Goal: Task Accomplishment & Management: Use online tool/utility

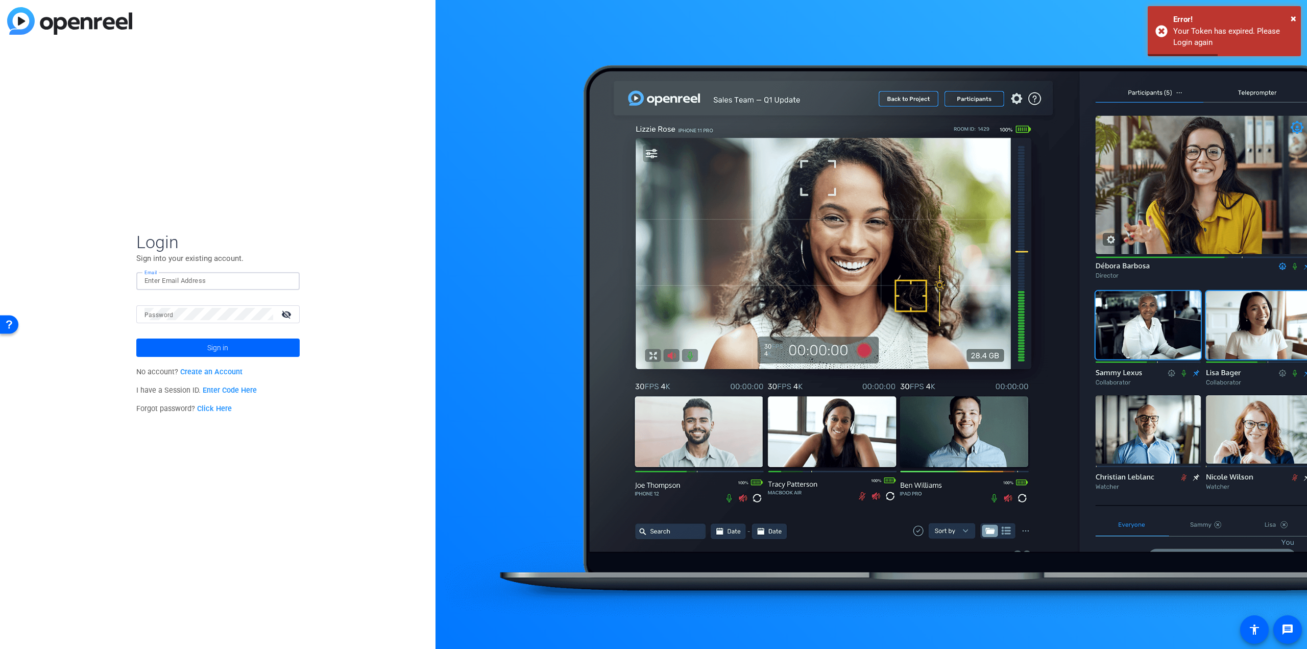
click at [164, 282] on input "Email" at bounding box center [218, 281] width 147 height 12
type input "[PERSON_NAME][EMAIL_ADDRESS][PERSON_NAME][DOMAIN_NAME]"
click at [212, 353] on span "Sign in" at bounding box center [217, 348] width 21 height 26
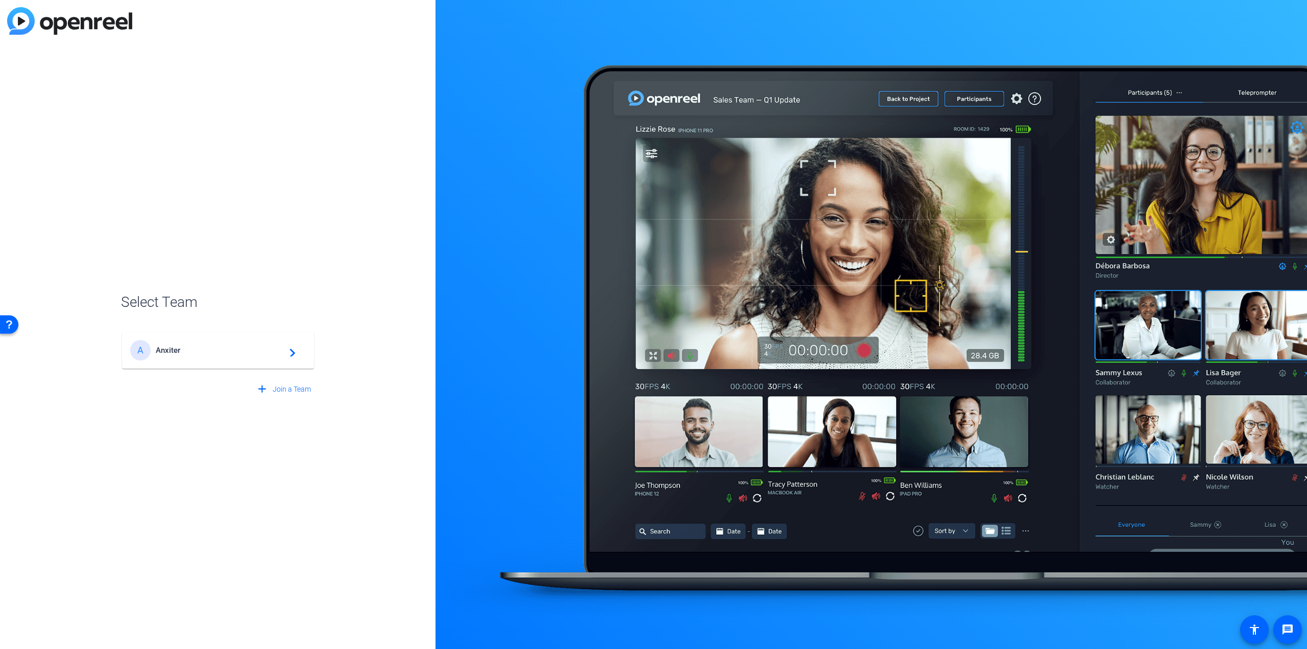
click at [212, 353] on span "Anxiter" at bounding box center [220, 350] width 128 height 9
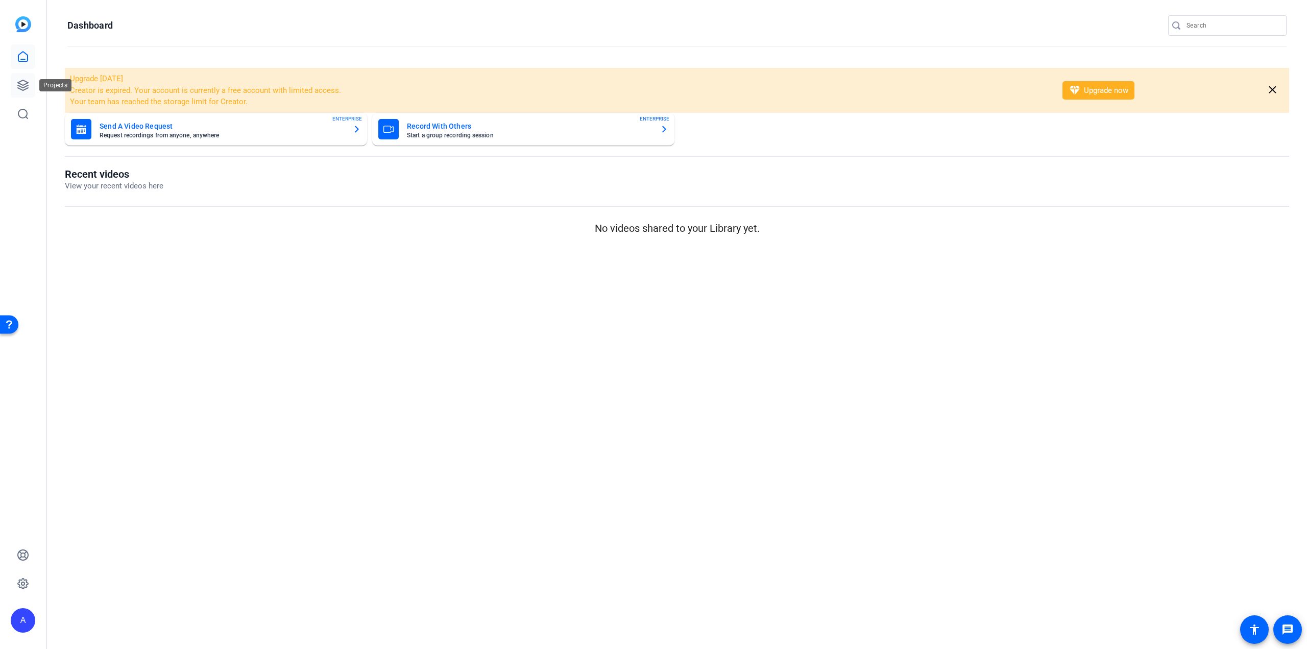
click at [28, 87] on icon at bounding box center [23, 85] width 10 height 10
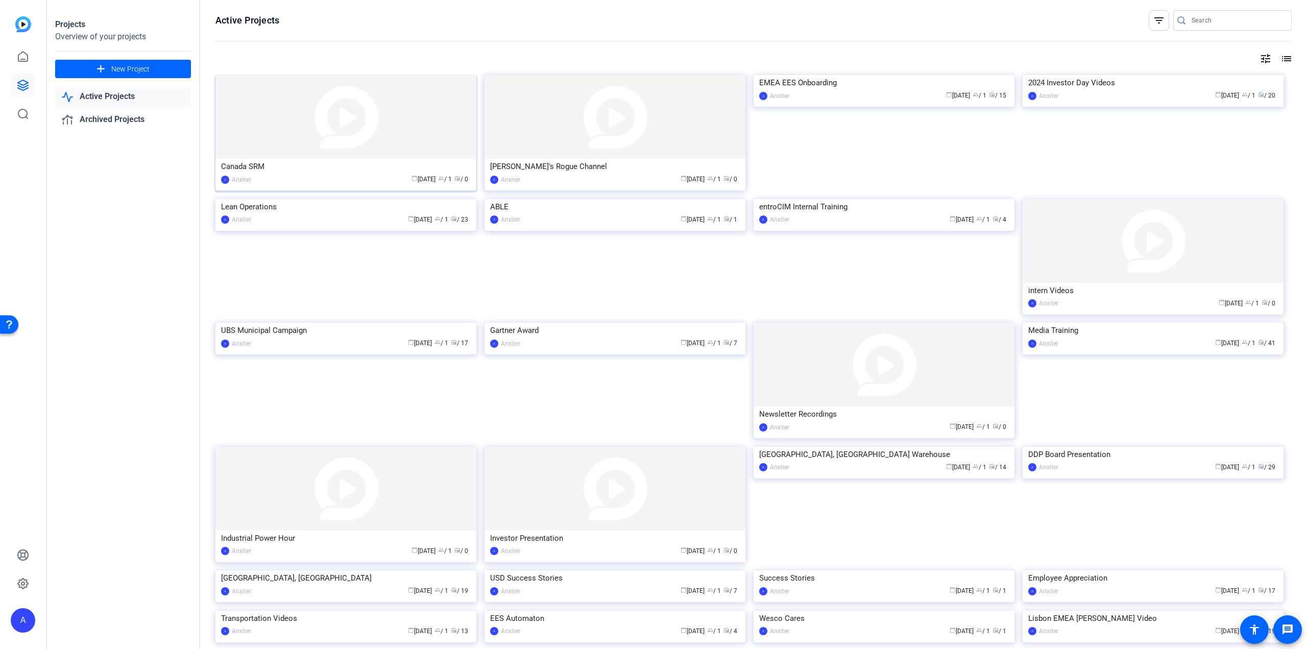
click at [346, 131] on img at bounding box center [345, 117] width 261 height 84
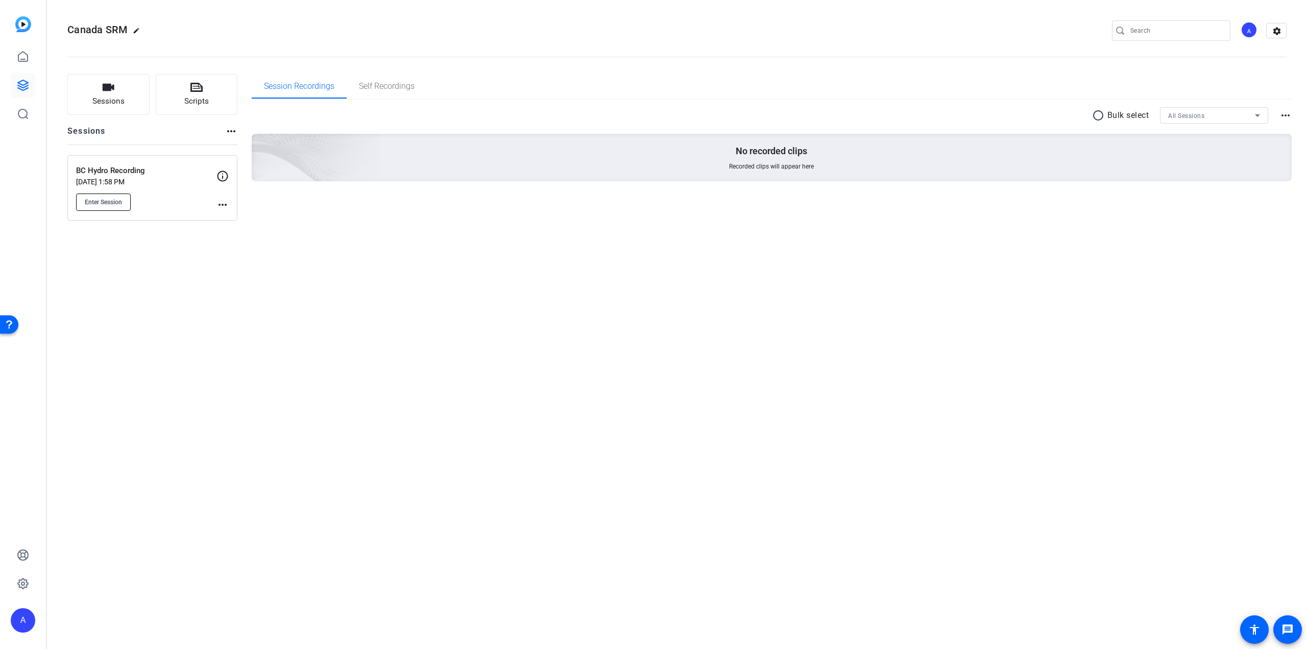
click at [122, 206] on button "Enter Session" at bounding box center [103, 202] width 55 height 17
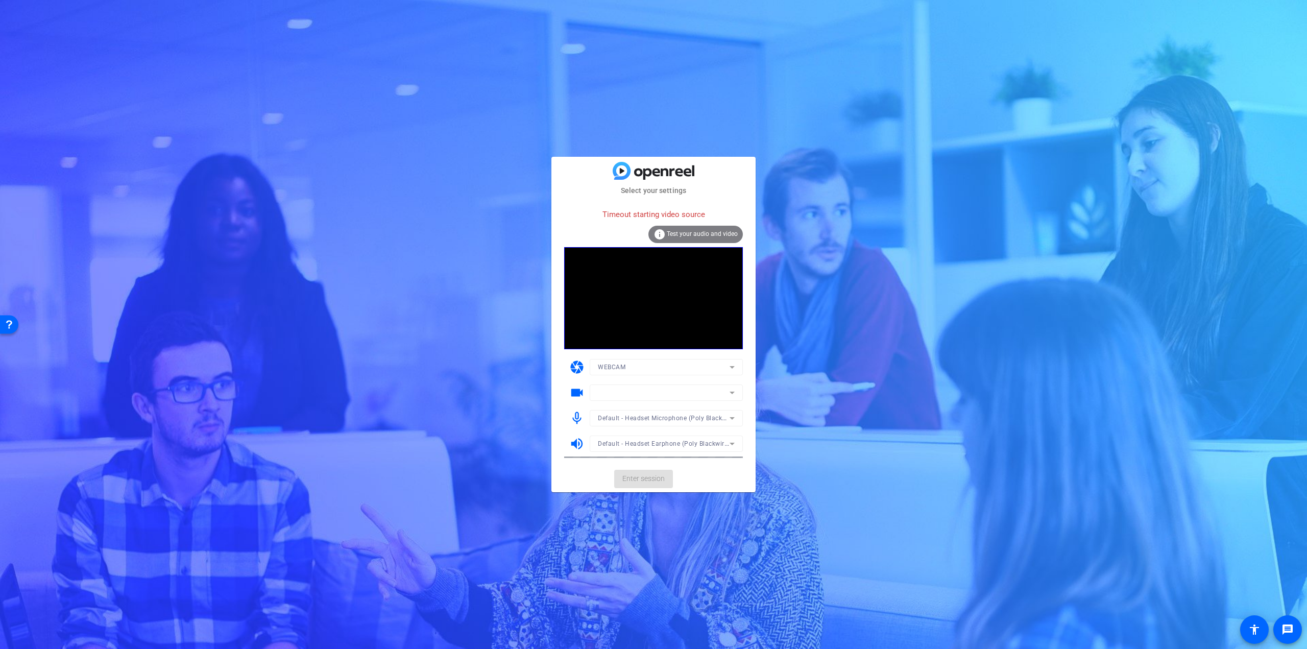
click at [729, 394] on mat-form-field at bounding box center [666, 392] width 153 height 16
click at [730, 392] on icon at bounding box center [732, 393] width 5 height 3
click at [645, 479] on mat-option "OV02E10" at bounding box center [666, 478] width 153 height 16
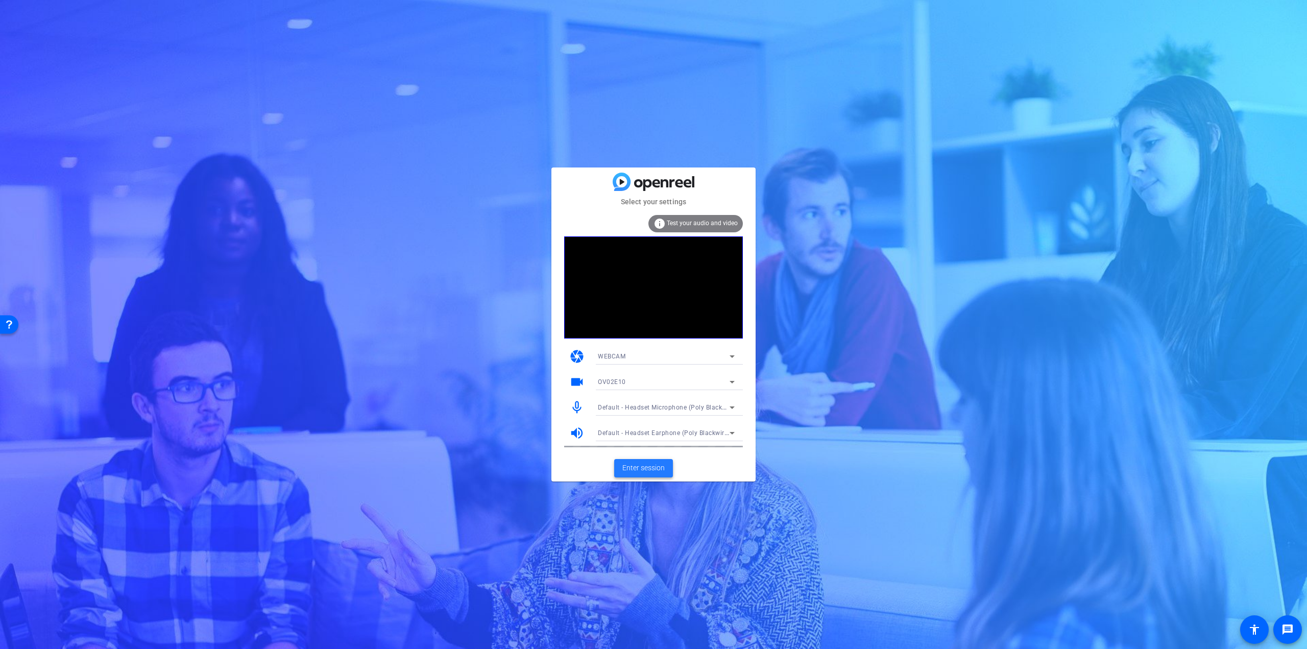
click at [654, 466] on span "Enter session" at bounding box center [643, 468] width 42 height 11
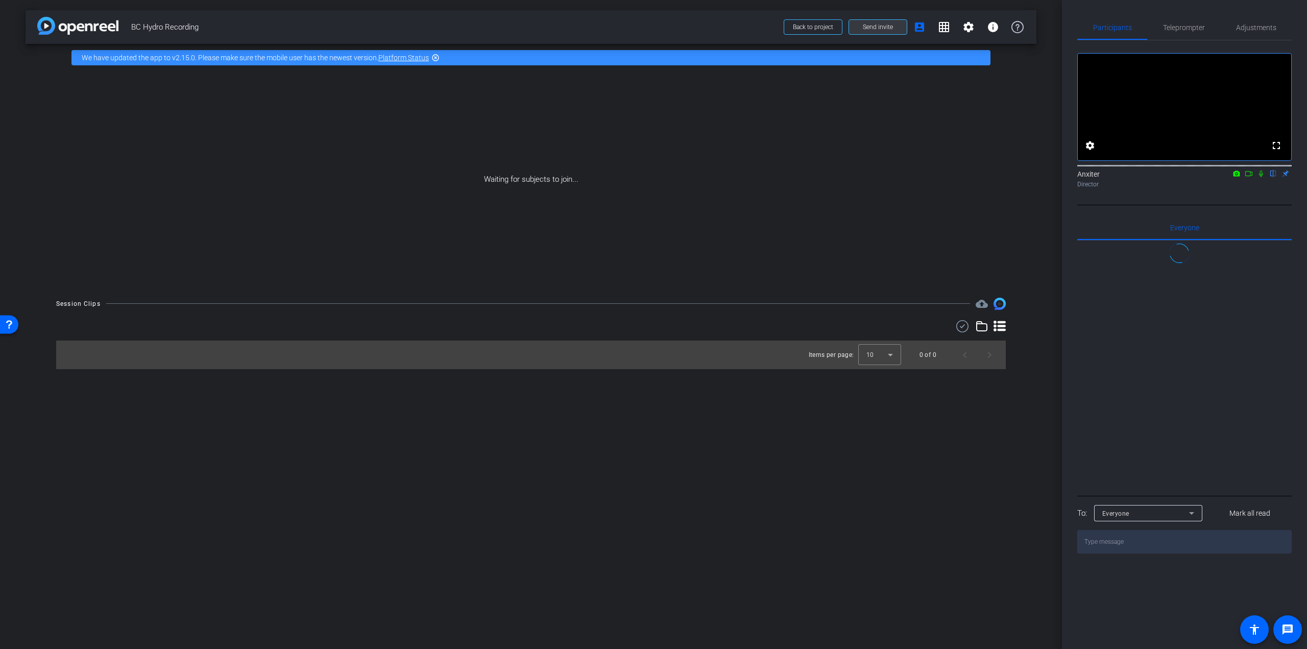
click at [864, 22] on span at bounding box center [878, 27] width 58 height 25
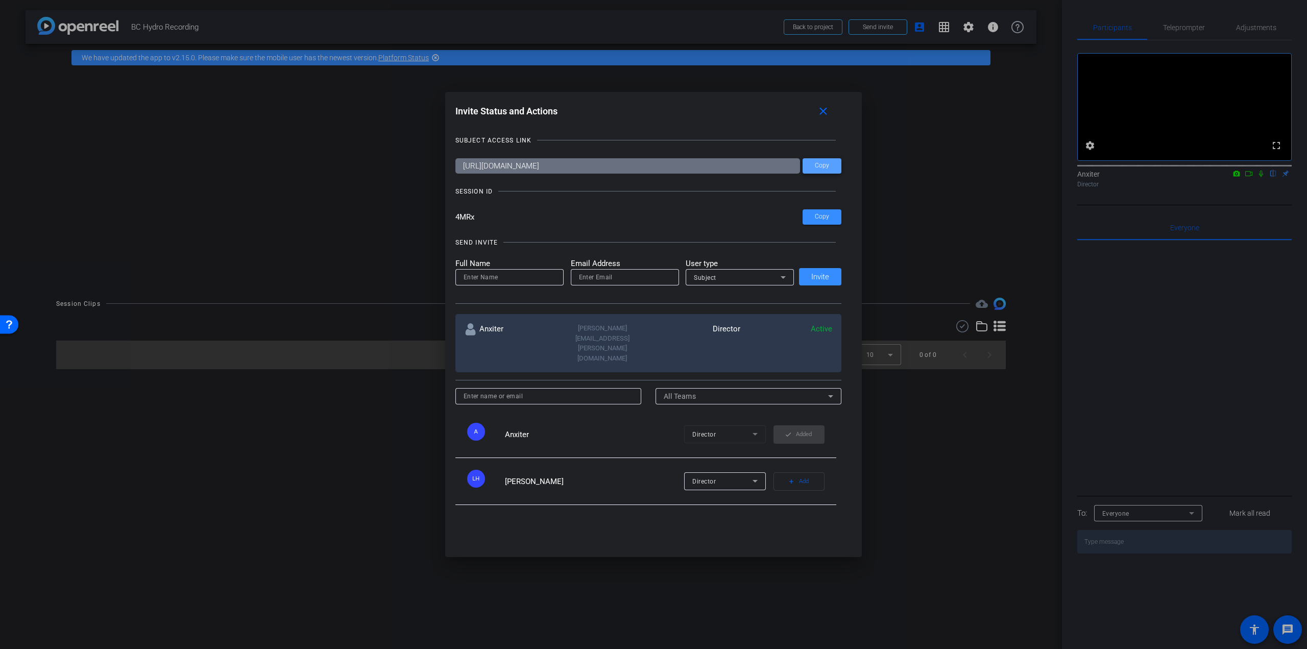
click at [817, 168] on span "Copy" at bounding box center [822, 166] width 14 height 8
click at [823, 112] on mat-icon "close" at bounding box center [823, 111] width 13 height 13
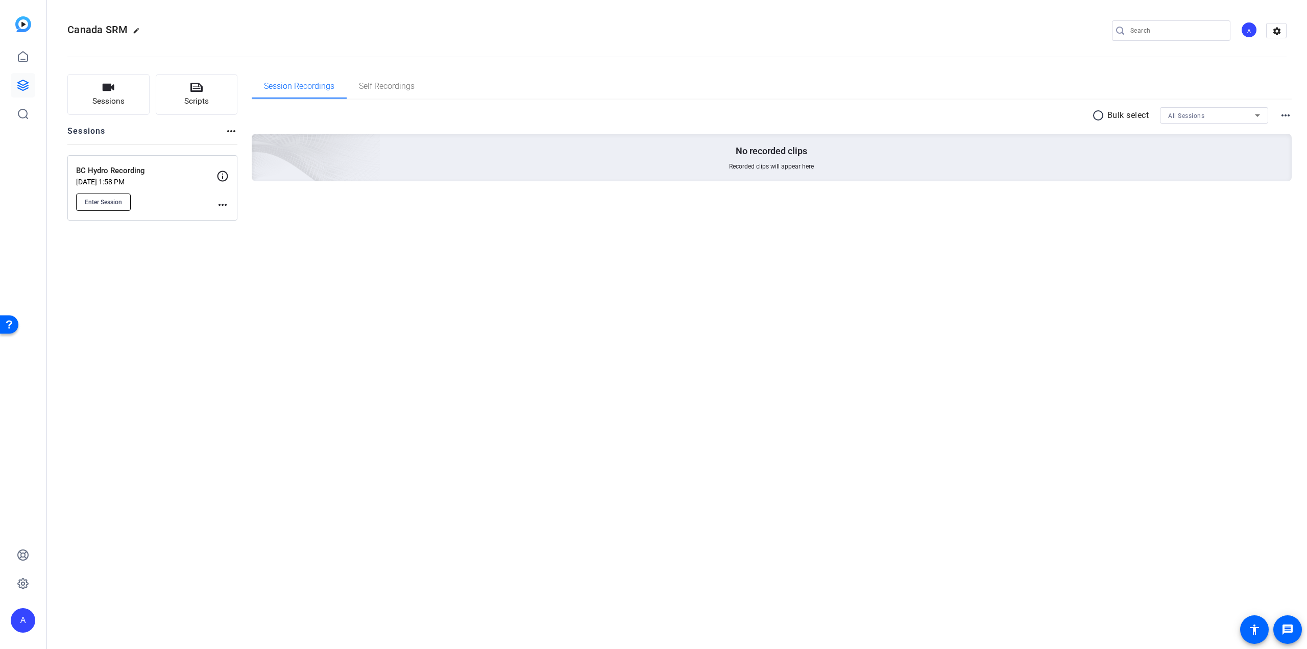
click at [109, 202] on span "Enter Session" at bounding box center [103, 202] width 37 height 8
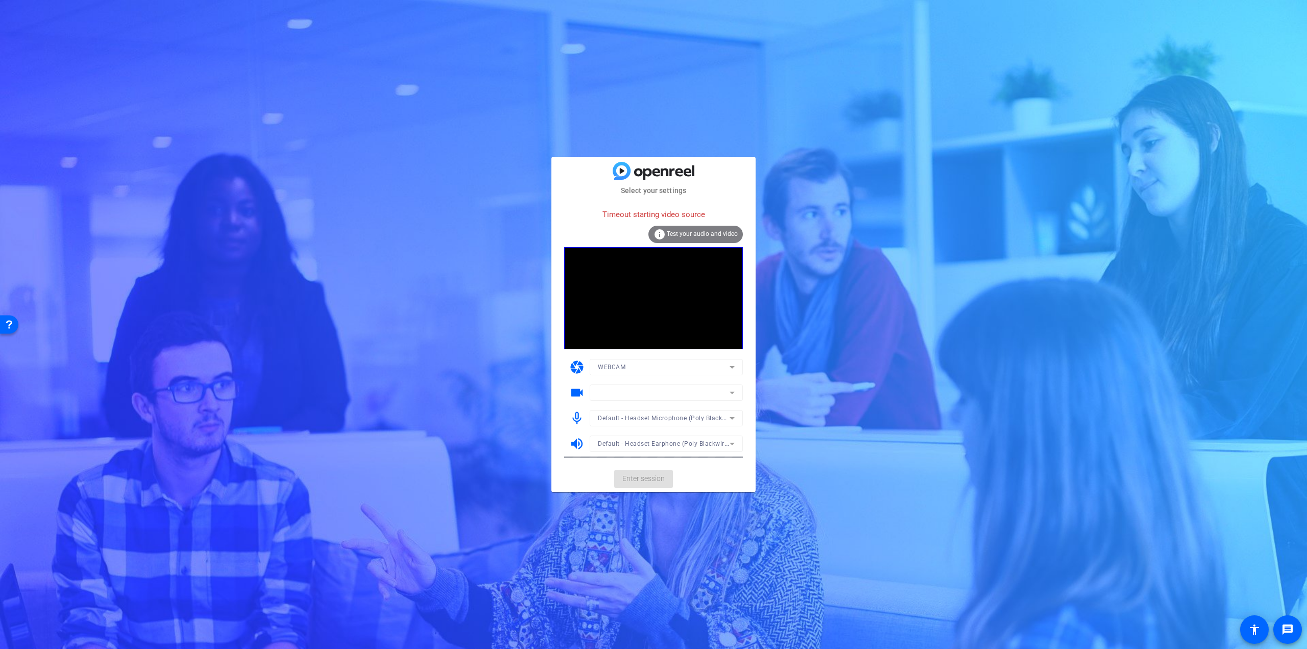
click at [733, 393] on mat-form-field at bounding box center [666, 392] width 153 height 16
click at [733, 393] on icon at bounding box center [732, 393] width 5 height 3
click at [621, 477] on span "OV02E10" at bounding box center [612, 478] width 28 height 12
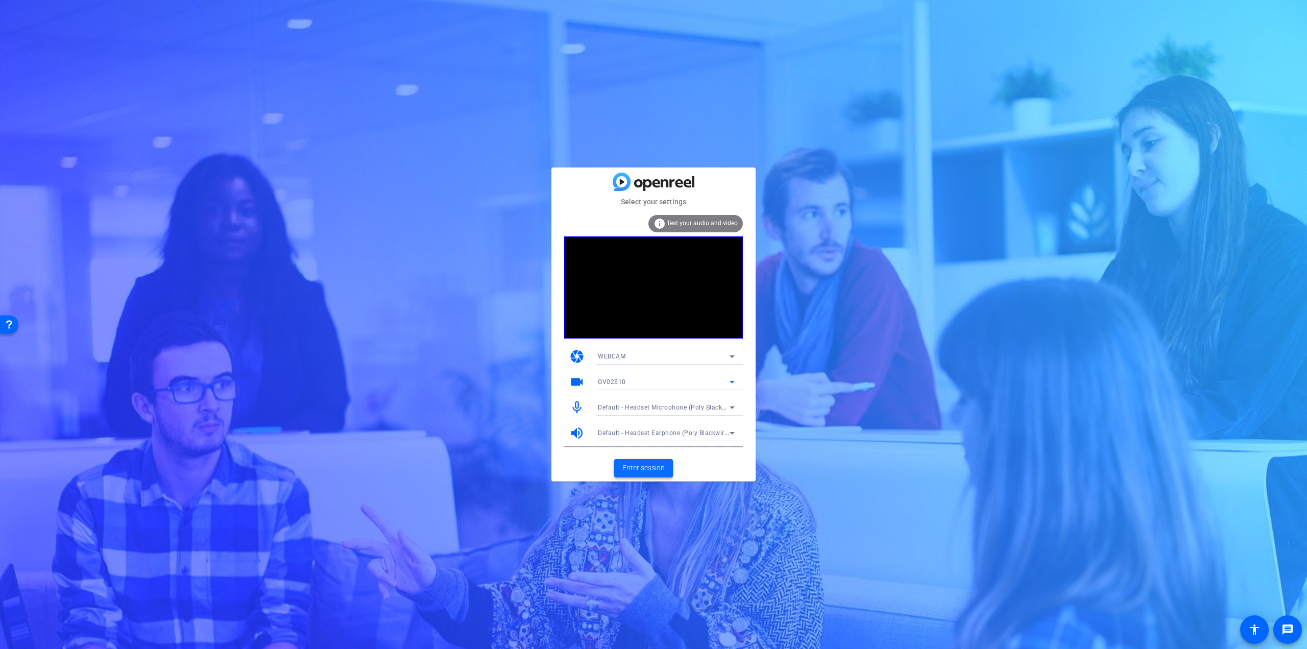
click at [639, 468] on span "Enter session" at bounding box center [643, 468] width 42 height 11
